Goal: Find specific page/section: Find specific page/section

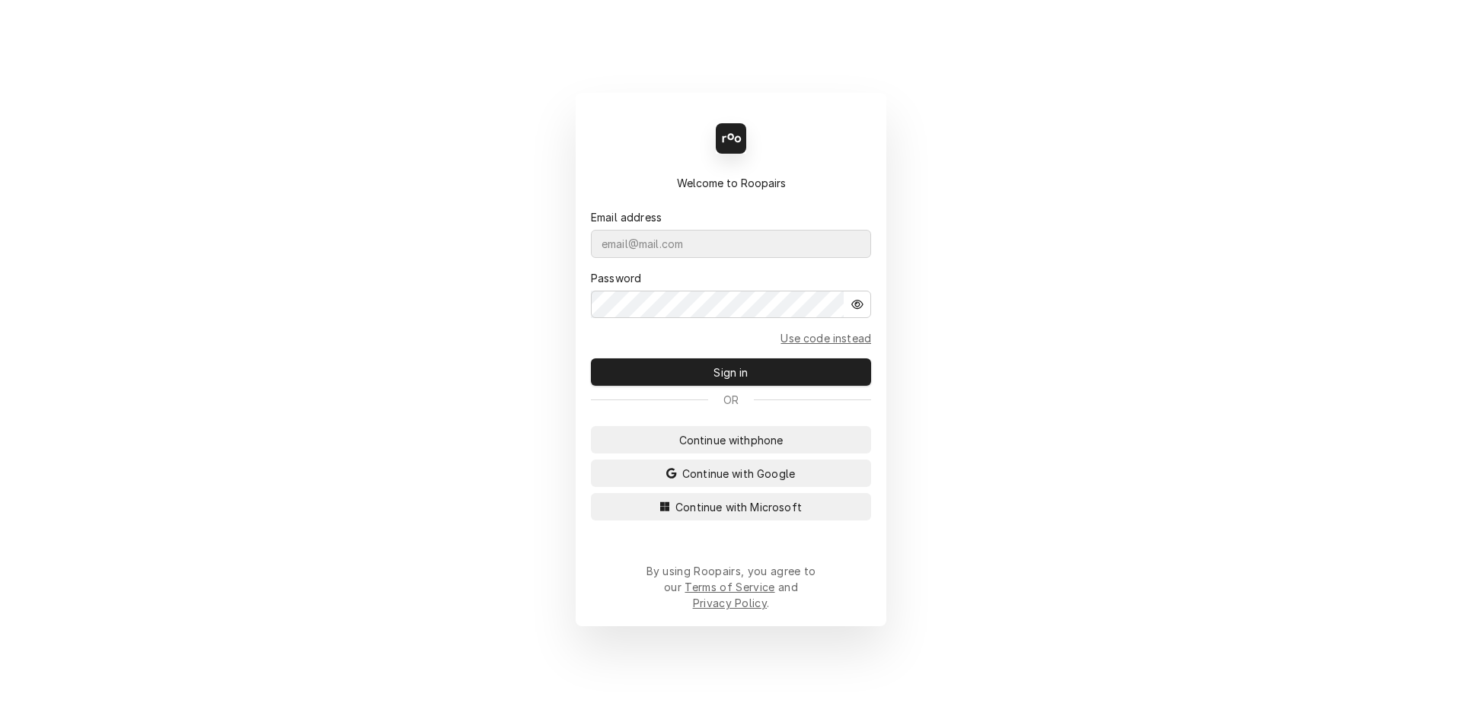
click at [871, 230] on div "Dynamic Content Wrapper" at bounding box center [871, 230] width 0 height 0
type input "machinerite@gmail.com"
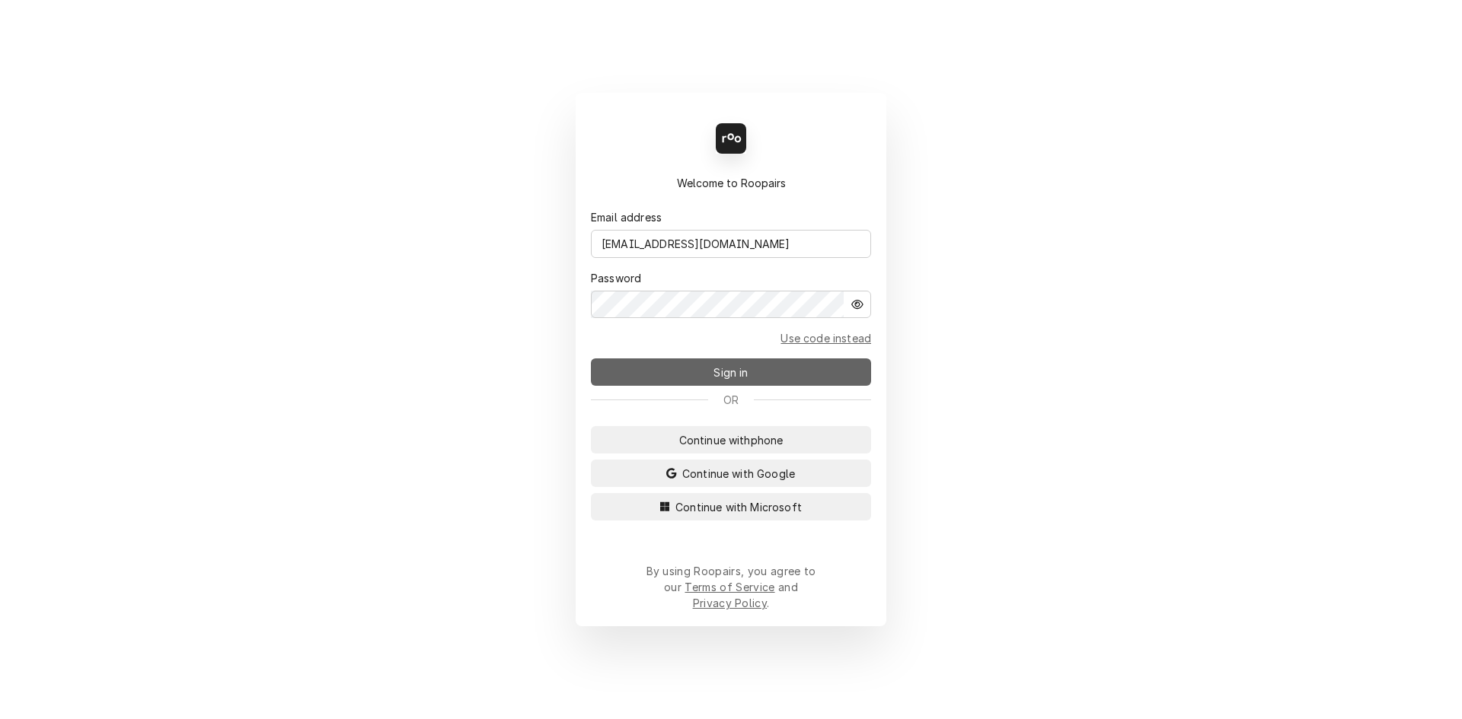
click at [724, 375] on span "Sign in" at bounding box center [730, 373] width 40 height 16
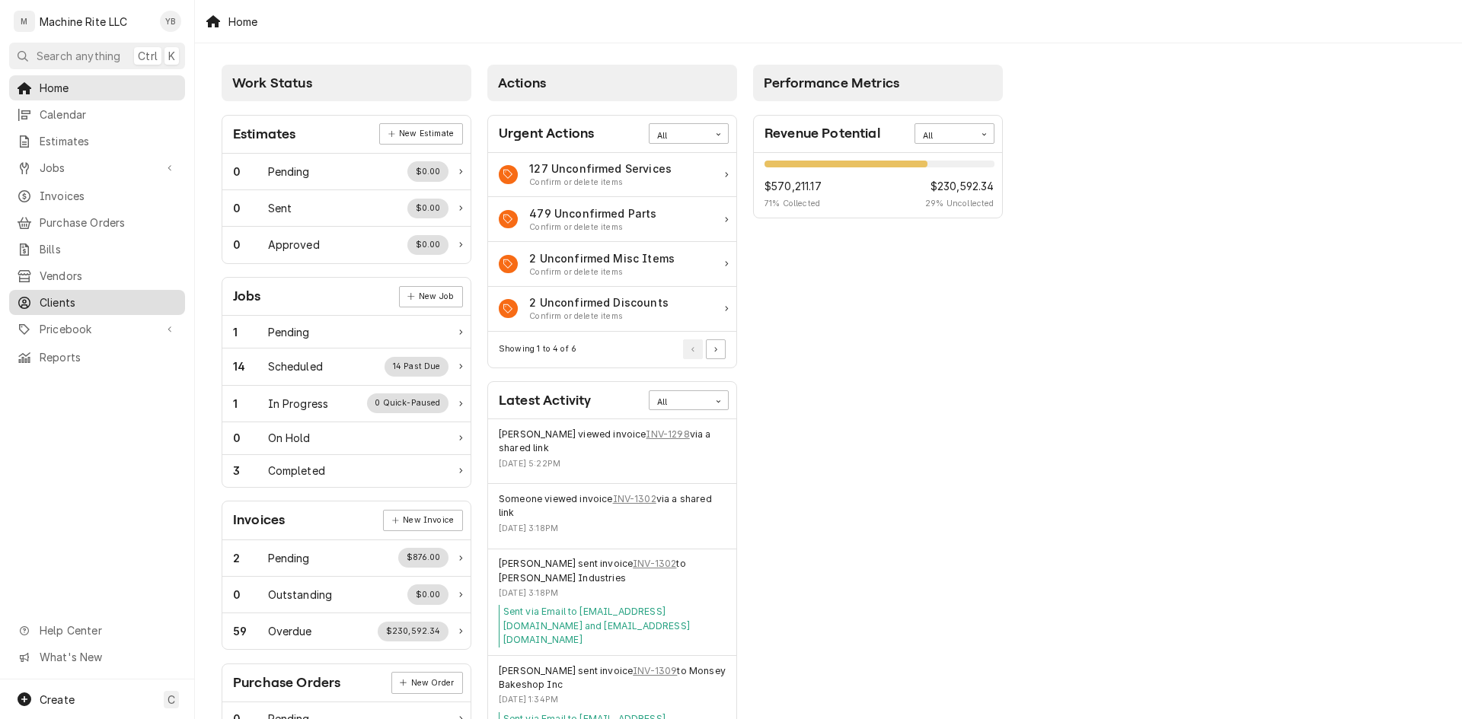
click at [53, 301] on span "Clients" at bounding box center [109, 303] width 138 height 16
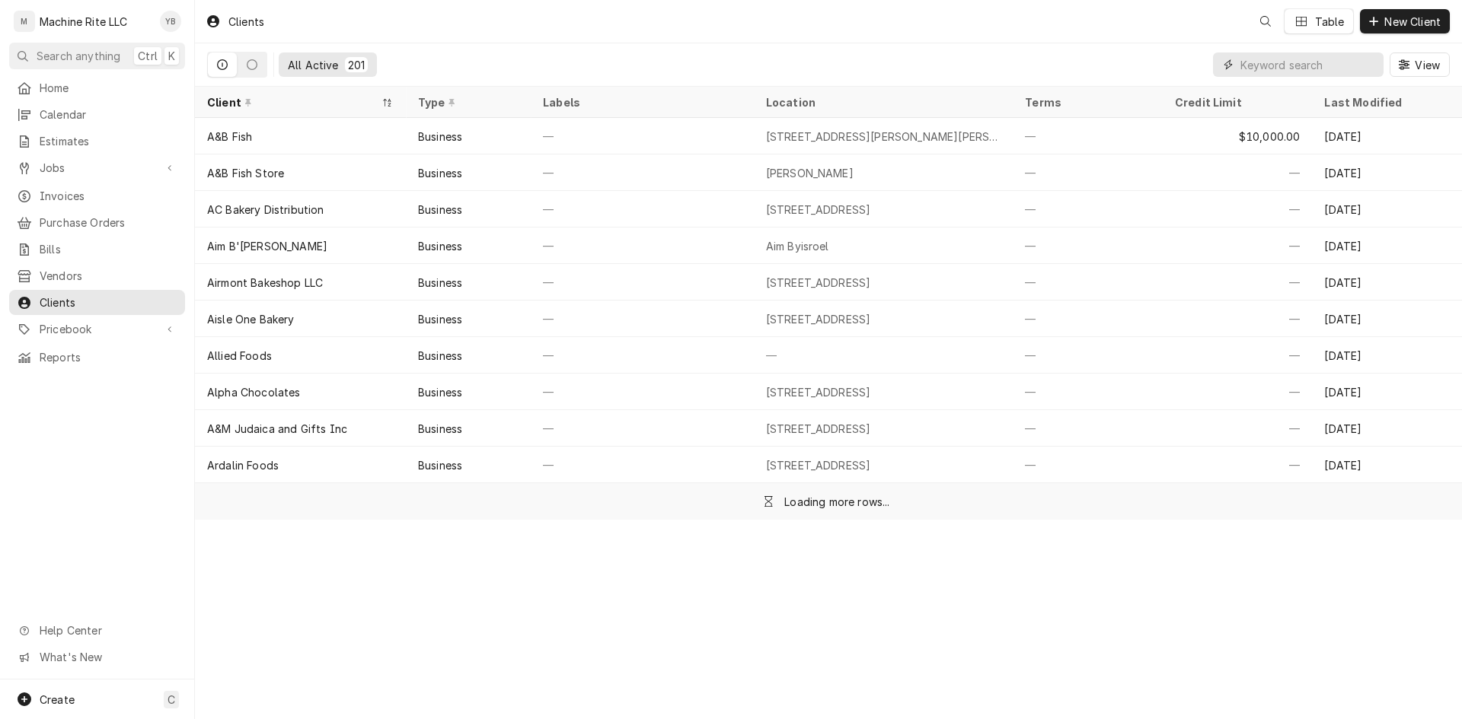
click at [1247, 65] on input "Dynamic Content Wrapper" at bounding box center [1307, 65] width 135 height 24
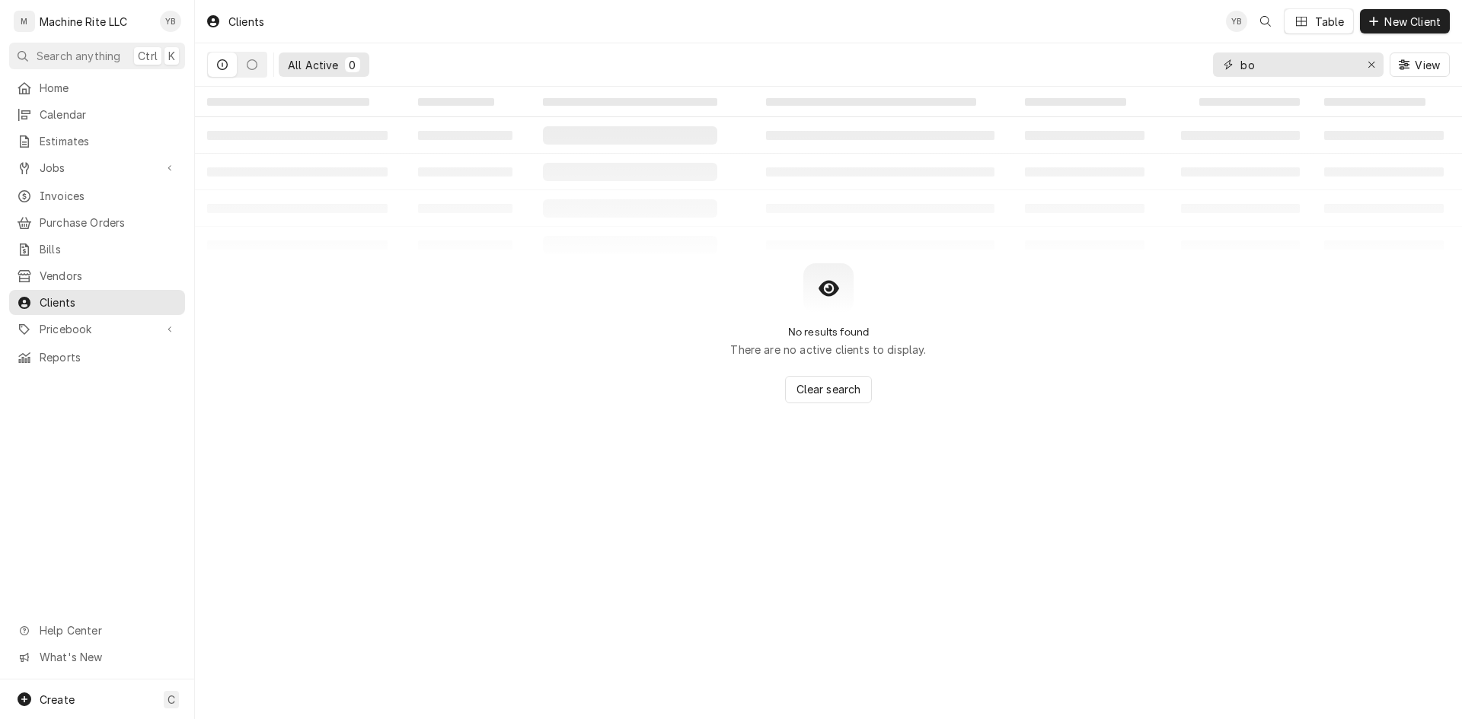
type input "b"
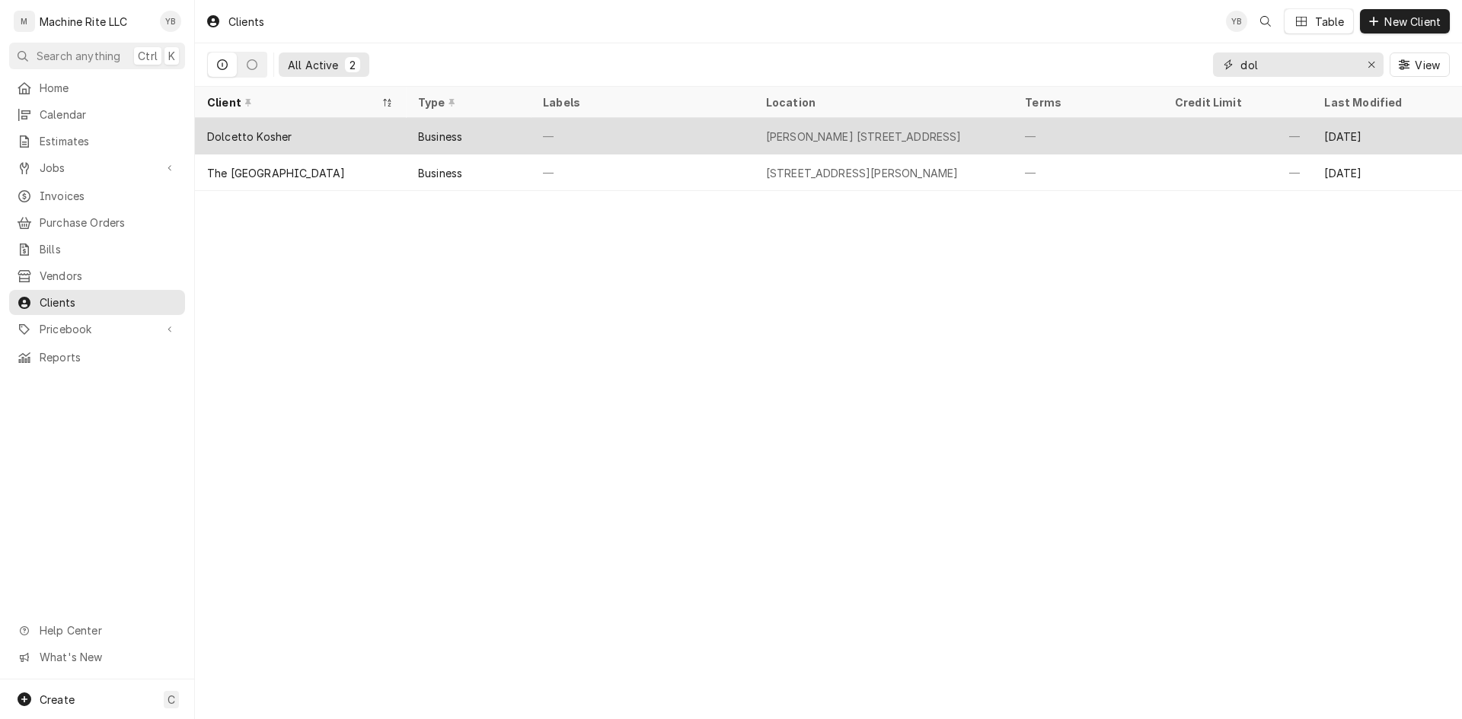
type input "dol"
drag, startPoint x: 289, startPoint y: 135, endPoint x: 208, endPoint y: 136, distance: 81.5
click at [208, 136] on div "Dolcetto Kosher" at bounding box center [249, 137] width 84 height 16
copy div "Dolcetto Kosher"
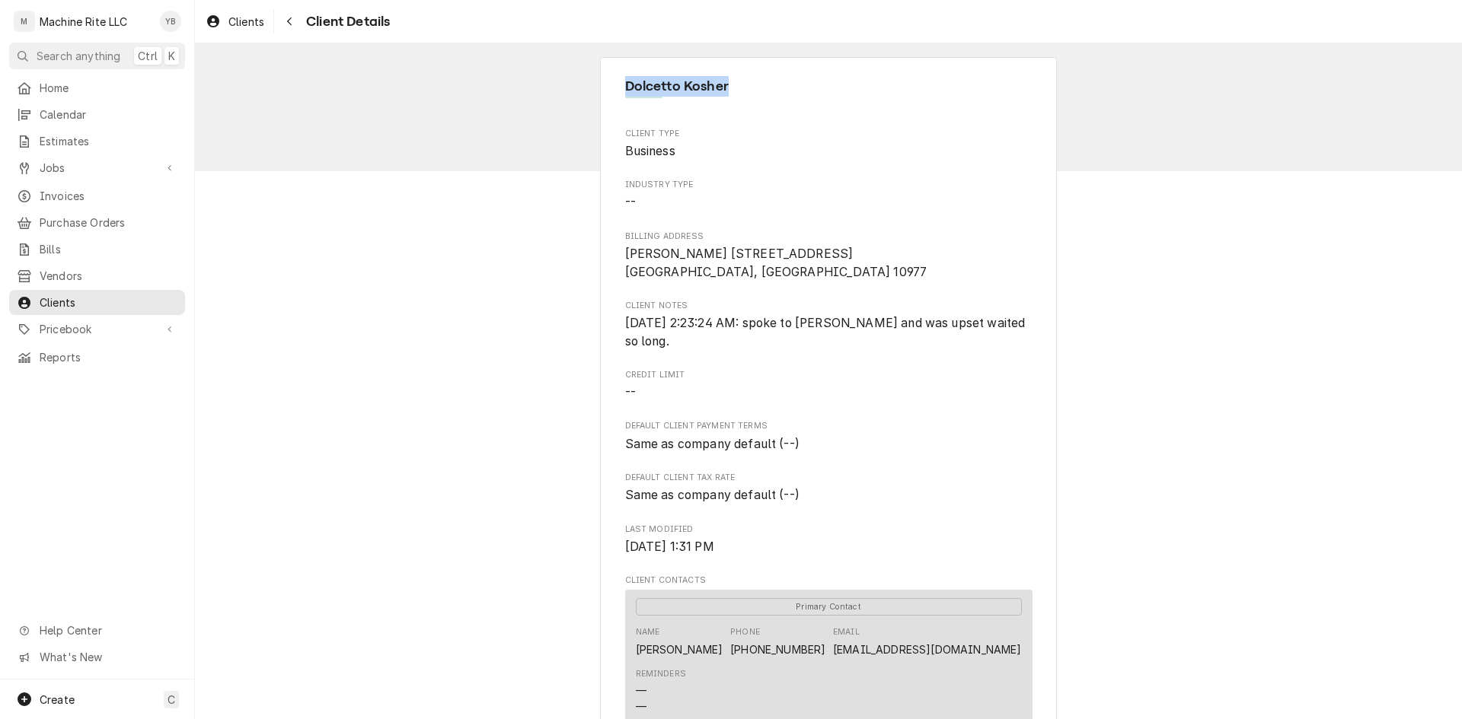
drag, startPoint x: 727, startPoint y: 87, endPoint x: 612, endPoint y: 90, distance: 115.0
click at [612, 90] on div "Dolcetto Kosher Client Type Business Industry Type -- Billing Address [PERSON_N…" at bounding box center [828, 571] width 457 height 1028
copy span "Dolcetto Kosher"
